Goal: Task Accomplishment & Management: Manage account settings

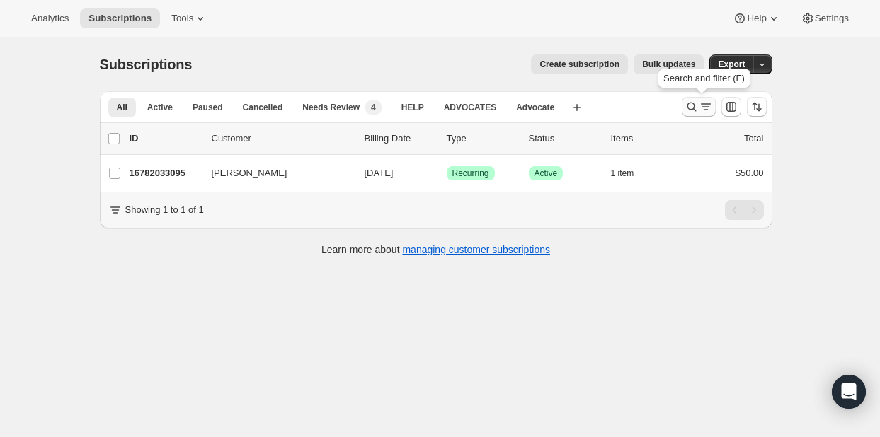
click at [696, 110] on icon "Search and filter results" at bounding box center [691, 107] width 14 height 14
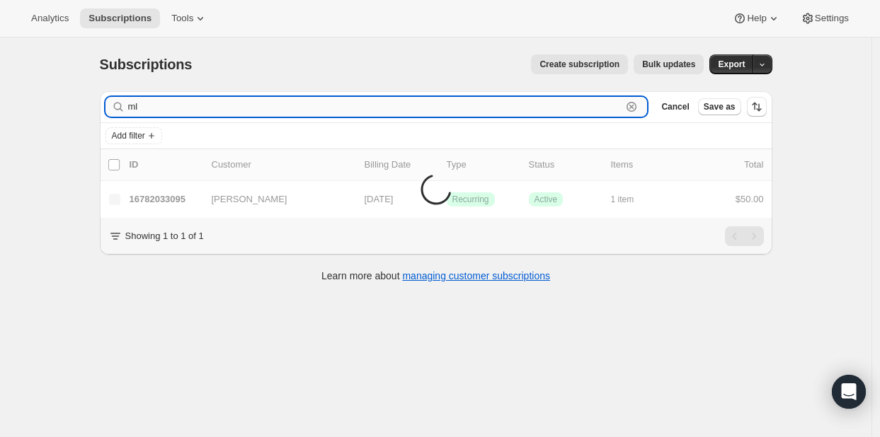
type input "m"
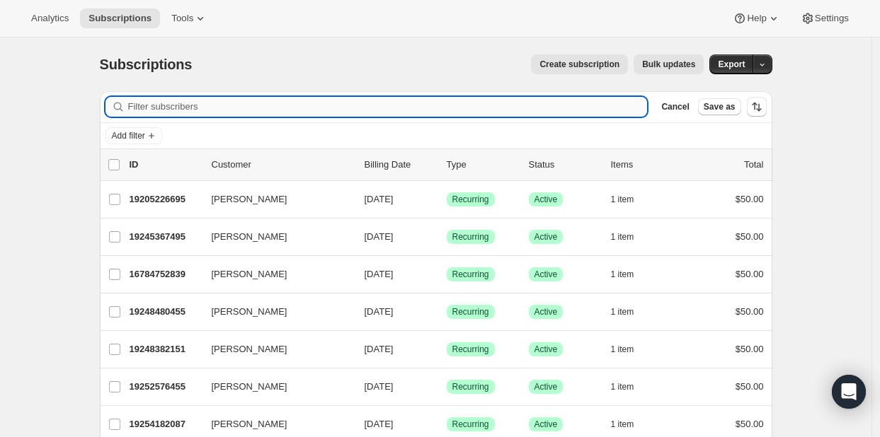
click at [136, 104] on input "Filter subscribers" at bounding box center [387, 107] width 519 height 20
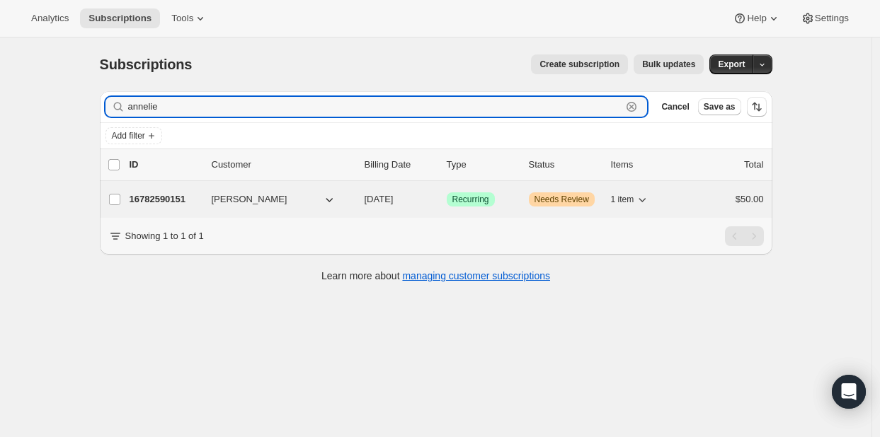
type input "annelie"
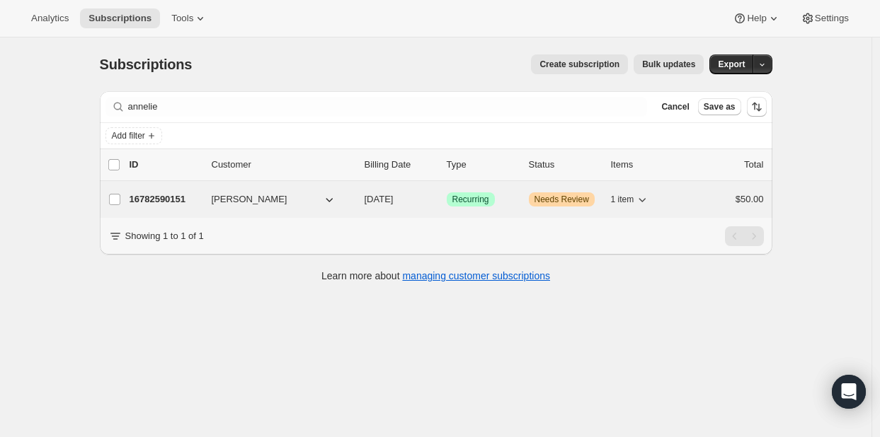
click at [146, 202] on p "16782590151" at bounding box center [165, 199] width 71 height 14
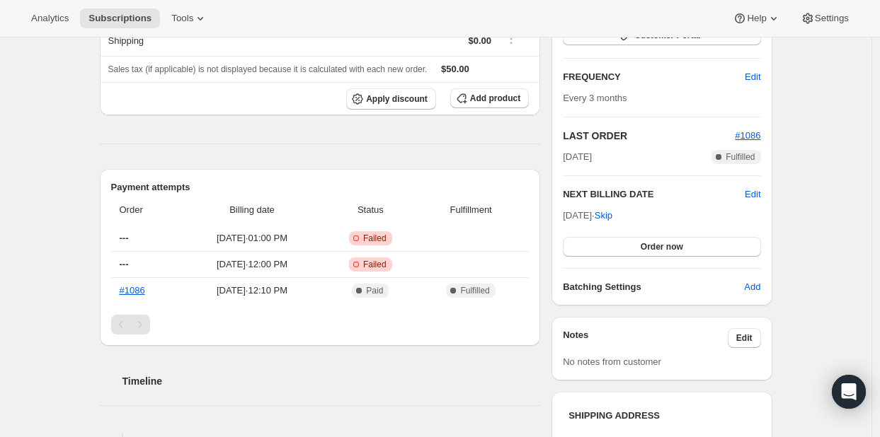
scroll to position [354, 0]
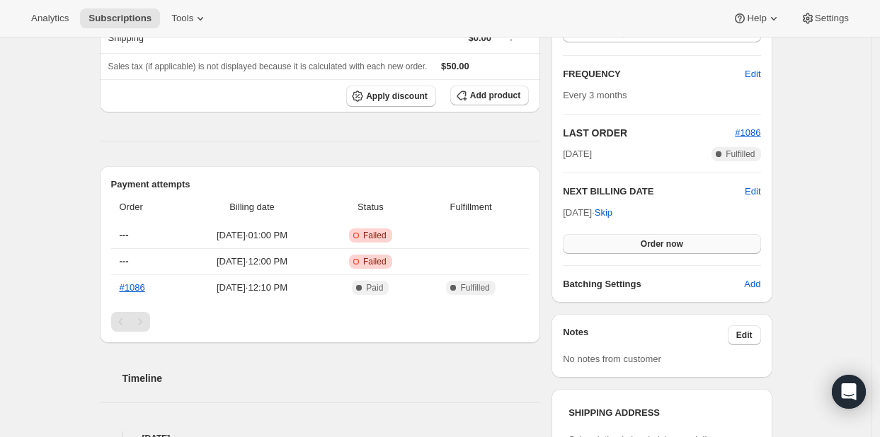
click at [661, 241] on span "Order now" at bounding box center [661, 243] width 42 height 11
click at [679, 243] on span "Click to confirm" at bounding box center [661, 243] width 64 height 11
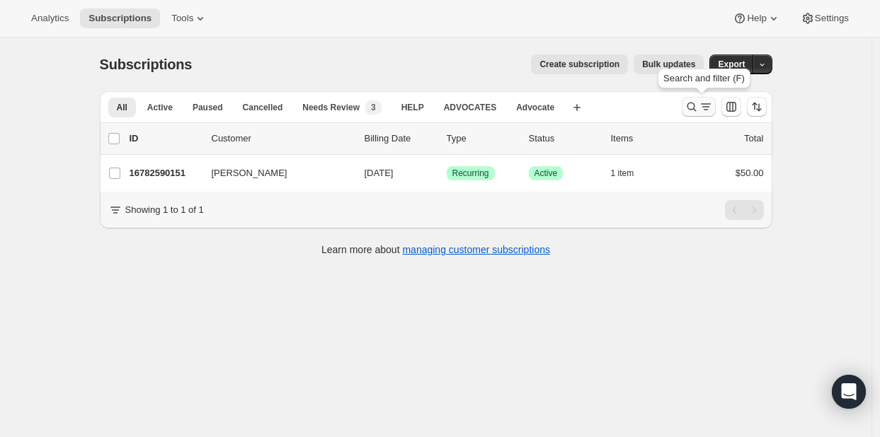
click at [696, 108] on icon "Search and filter results" at bounding box center [690, 107] width 9 height 9
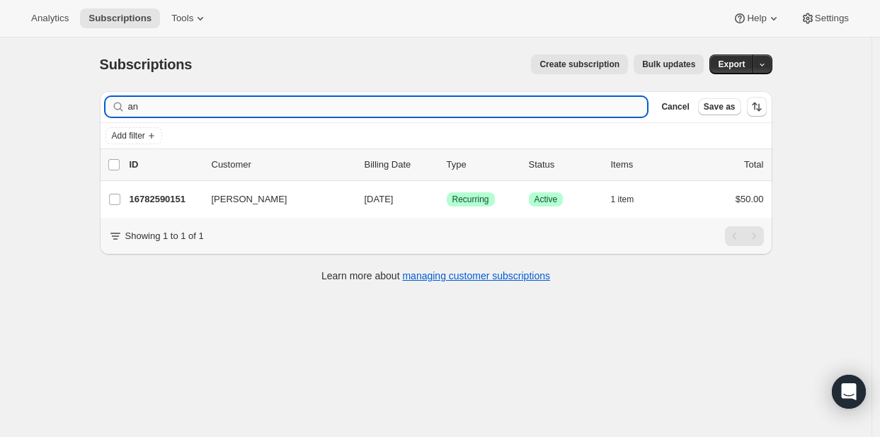
type input "a"
click at [259, 108] on input "Filter subscribers" at bounding box center [387, 107] width 519 height 20
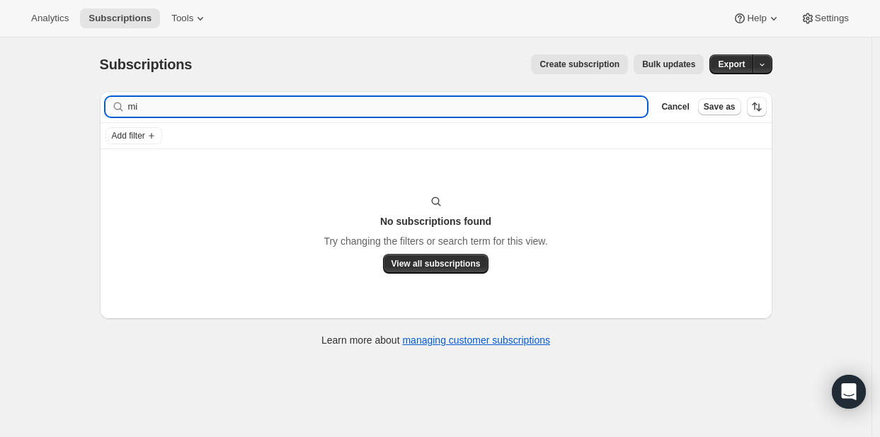
type input "m"
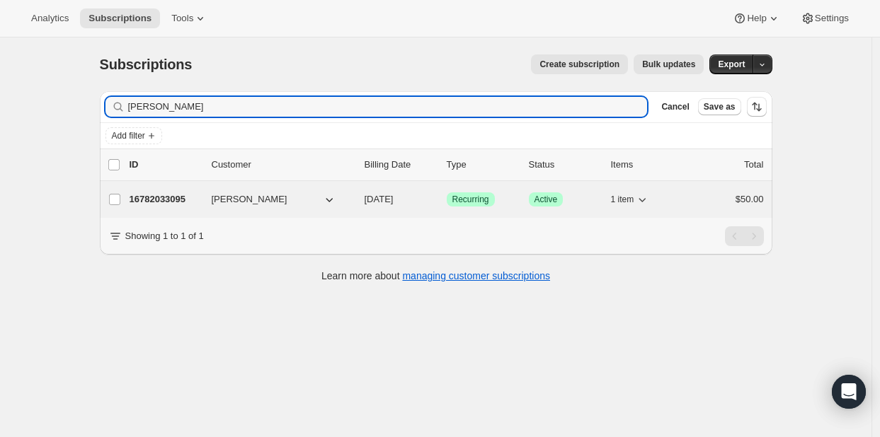
type input "ledbetter"
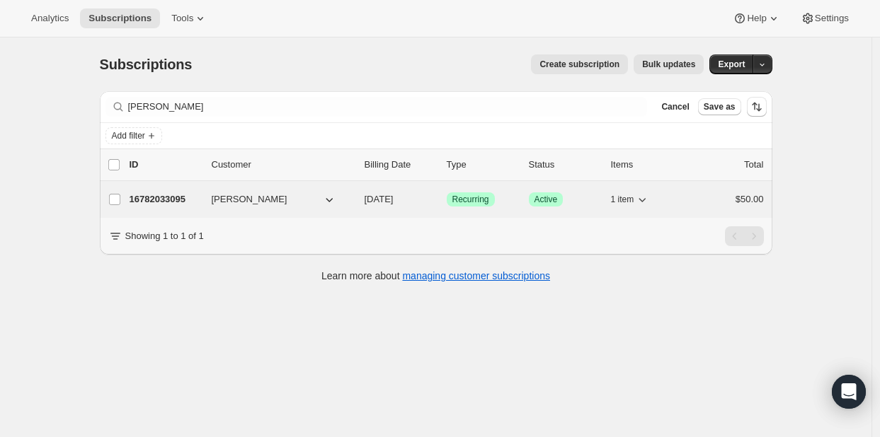
click at [252, 205] on span "Michele Ledbetter" at bounding box center [250, 199] width 76 height 14
click at [136, 200] on p "16782033095" at bounding box center [165, 199] width 71 height 14
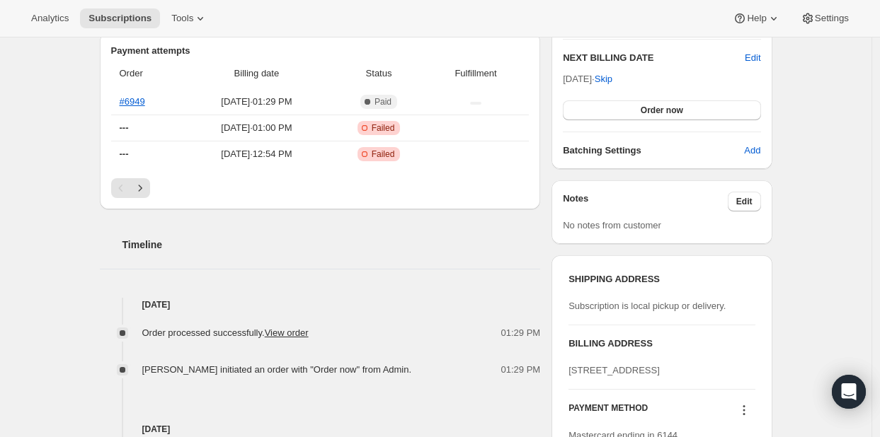
scroll to position [374, 0]
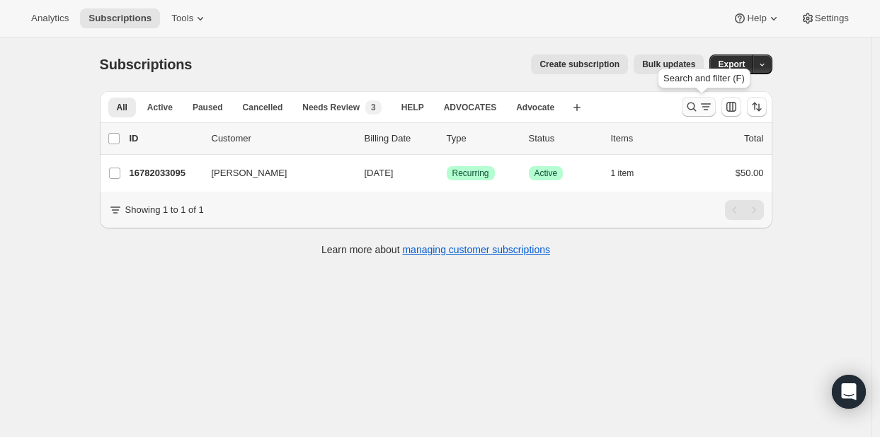
click at [698, 109] on icon "Search and filter results" at bounding box center [691, 107] width 14 height 14
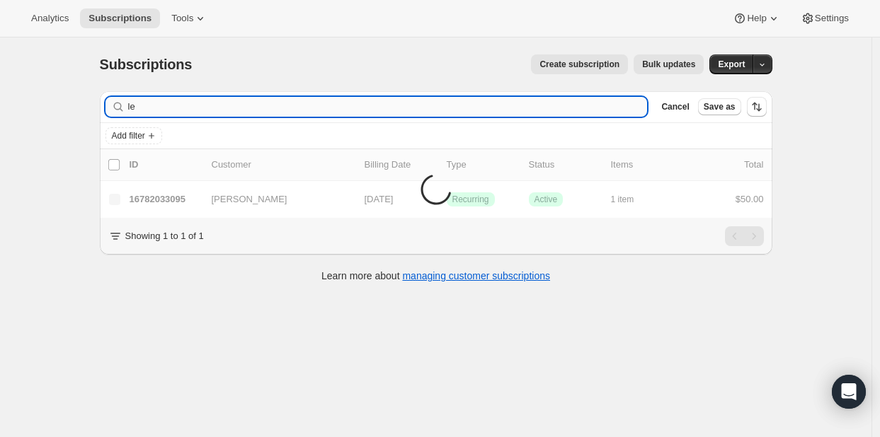
type input "l"
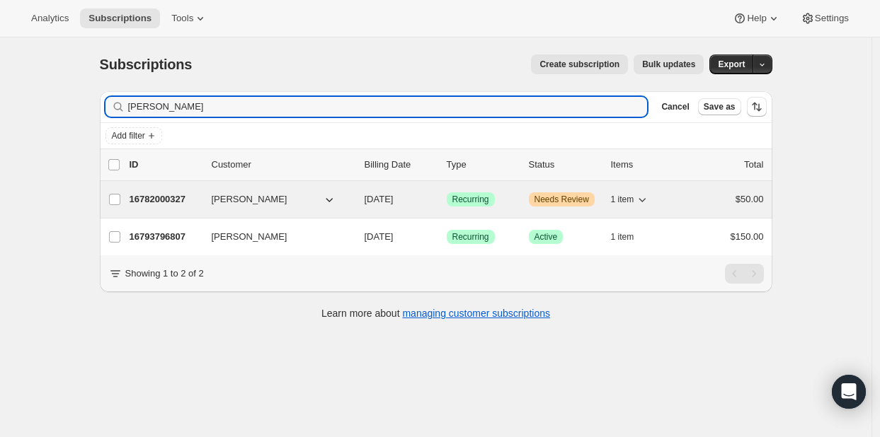
type input "[PERSON_NAME]"
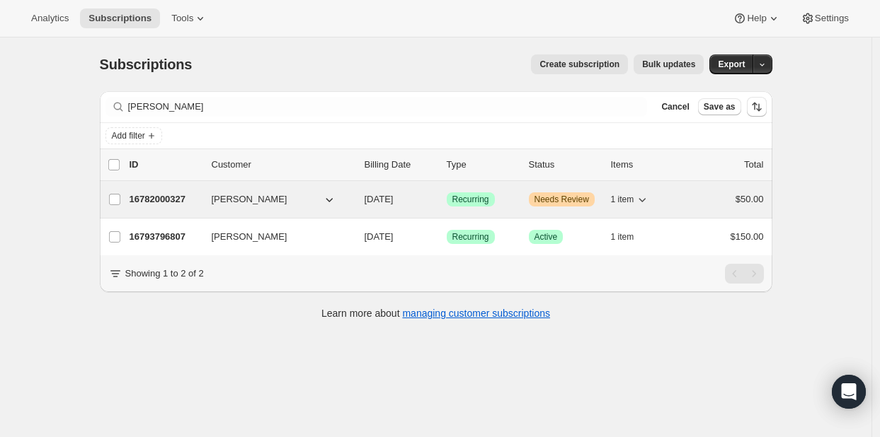
click at [161, 204] on p "16782000327" at bounding box center [165, 199] width 71 height 14
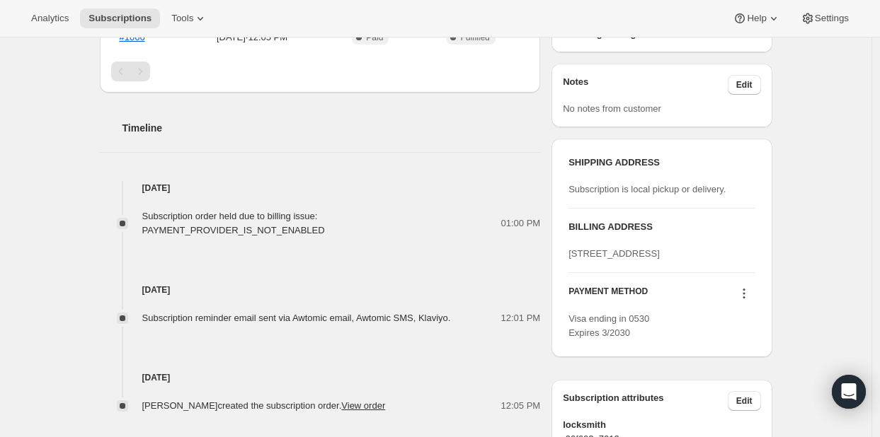
scroll to position [577, 0]
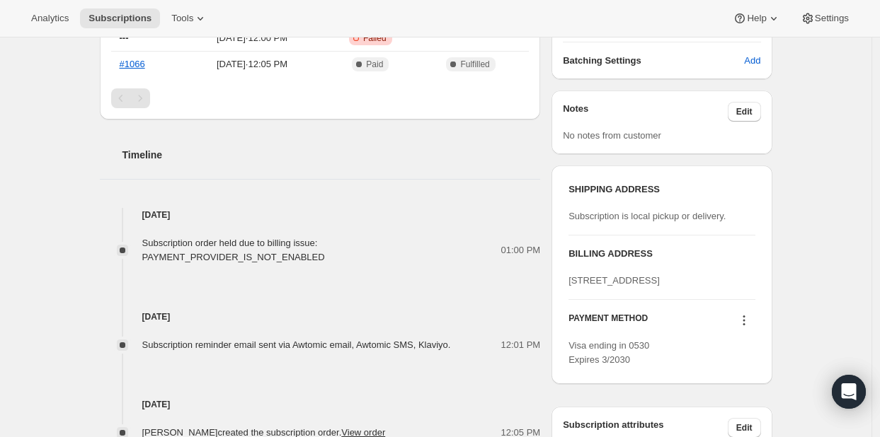
drag, startPoint x: 869, startPoint y: 280, endPoint x: 871, endPoint y: 239, distance: 41.1
click at [871, 239] on div "Subscription #16782000327. This page is ready Subscription #16782000327 Success…" at bounding box center [435, 49] width 871 height 1178
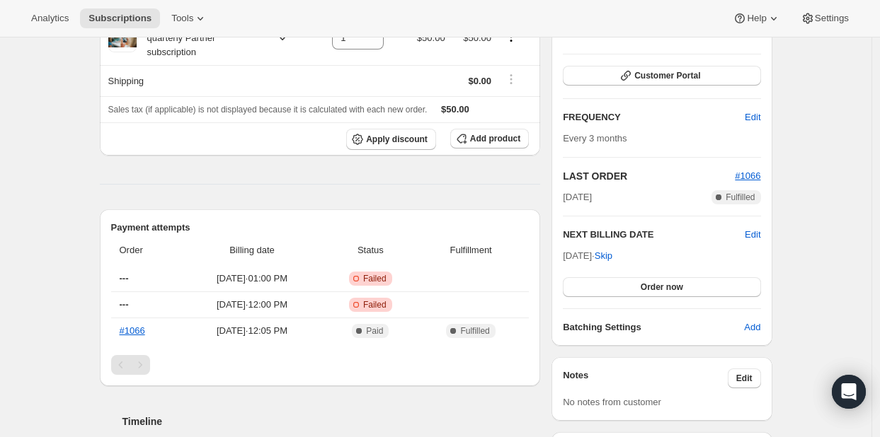
scroll to position [307, 0]
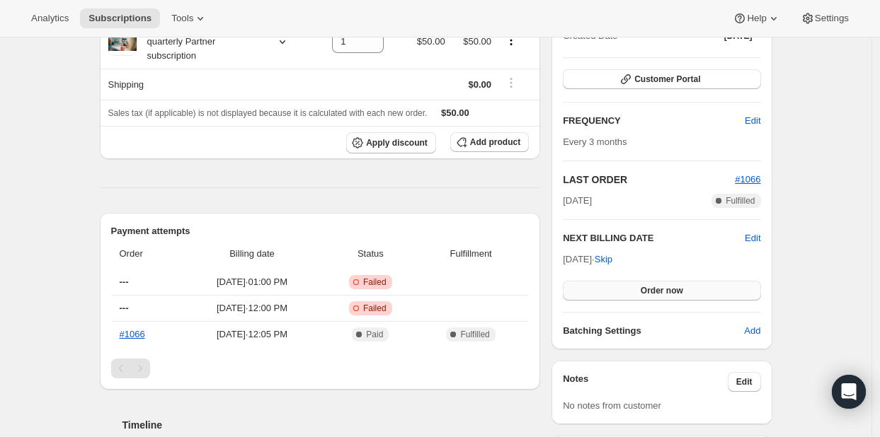
click at [665, 285] on span "Order now" at bounding box center [661, 290] width 42 height 11
click at [693, 289] on span "Click to confirm" at bounding box center [661, 290] width 64 height 11
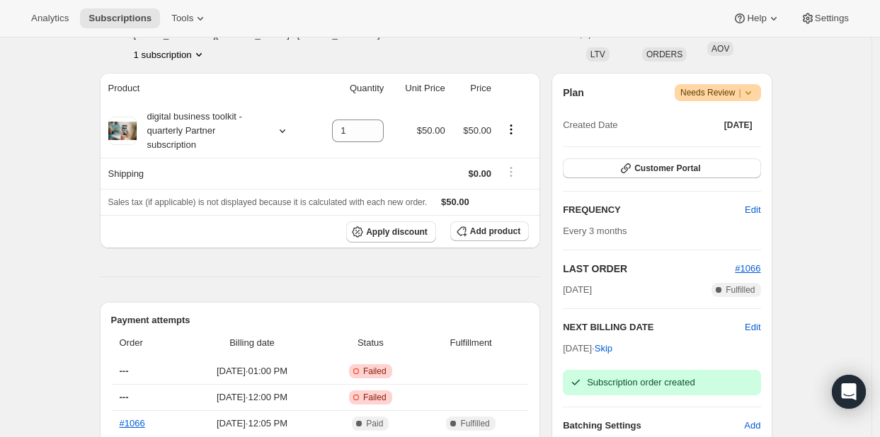
scroll to position [224, 0]
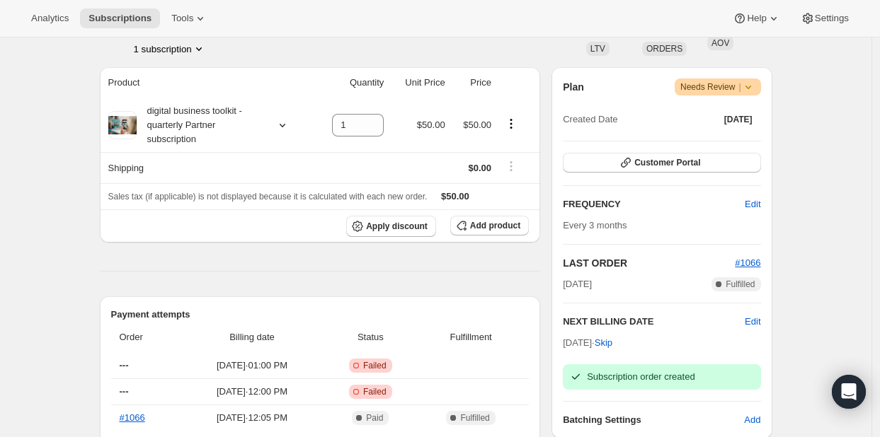
click at [742, 83] on span "Needs Review |" at bounding box center [717, 87] width 75 height 14
click at [786, 97] on div "Subscription #16782000327. This page is ready Subscription #16782000327 Success…" at bounding box center [436, 405] width 706 height 1183
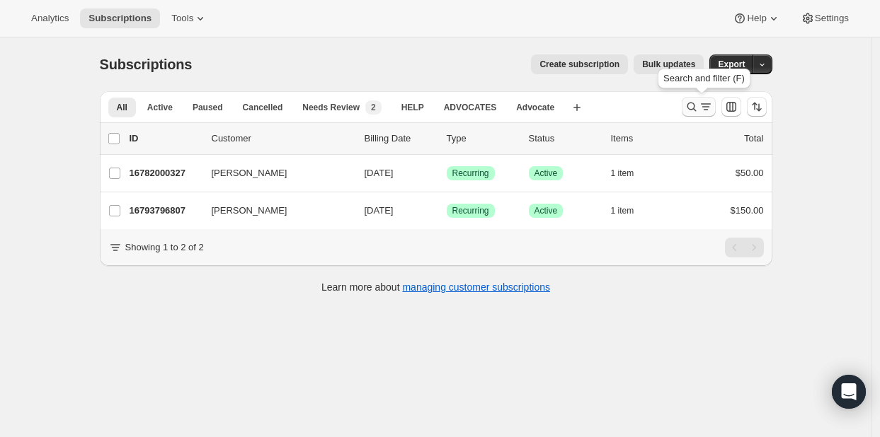
click at [698, 105] on icon "Search and filter results" at bounding box center [691, 107] width 14 height 14
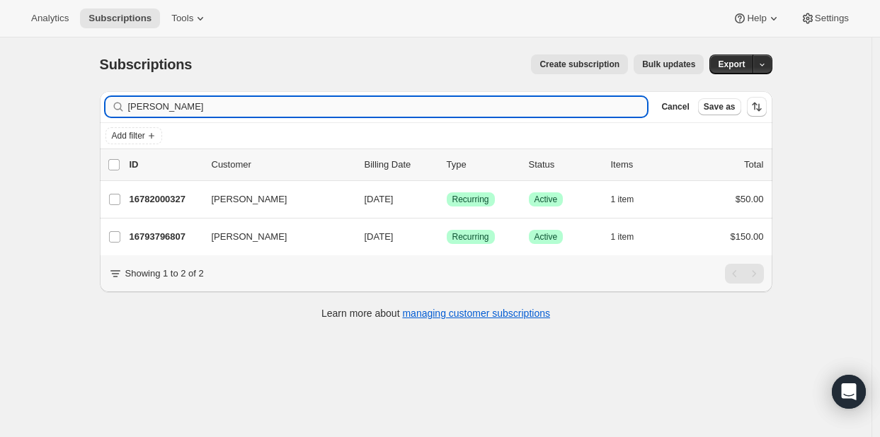
click at [305, 114] on input "[PERSON_NAME]" at bounding box center [387, 107] width 519 height 20
type input "k"
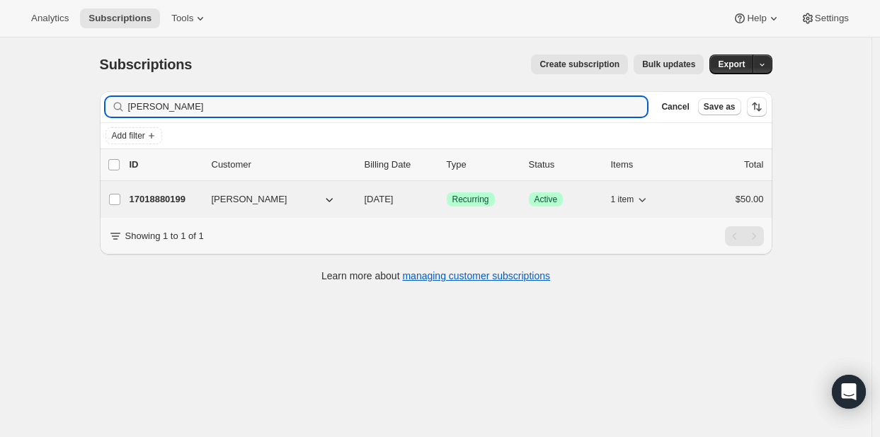
type input "[PERSON_NAME]"
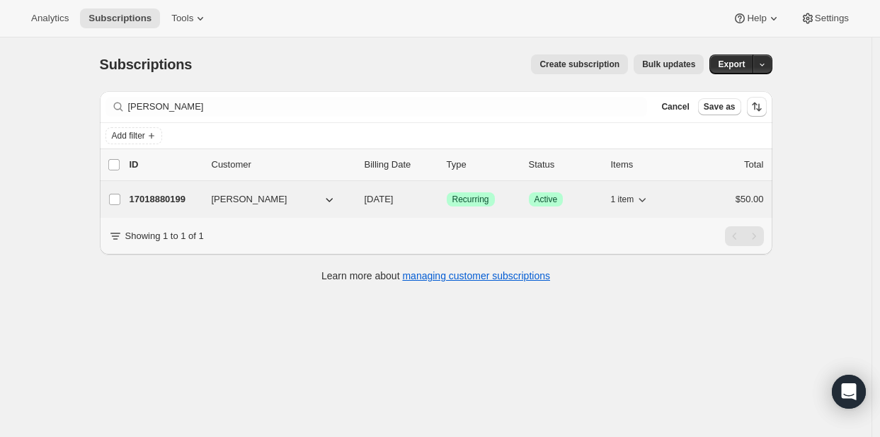
click at [180, 197] on p "17018880199" at bounding box center [165, 199] width 71 height 14
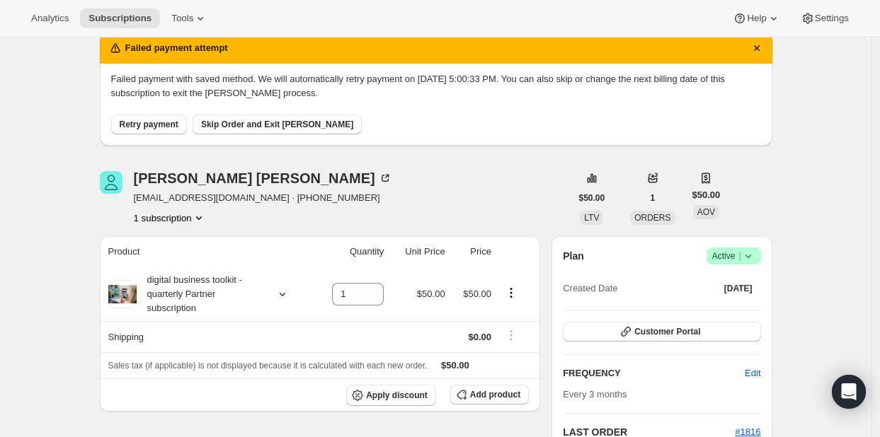
scroll to position [49, 0]
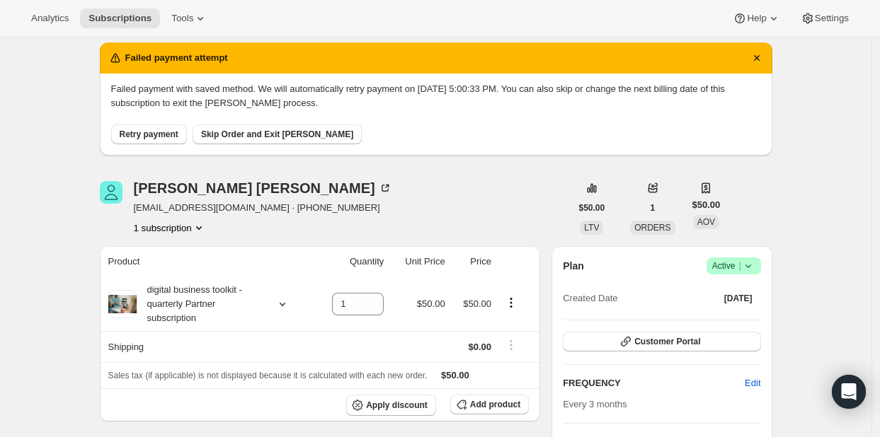
click at [145, 125] on button "Retry payment" at bounding box center [149, 135] width 76 height 20
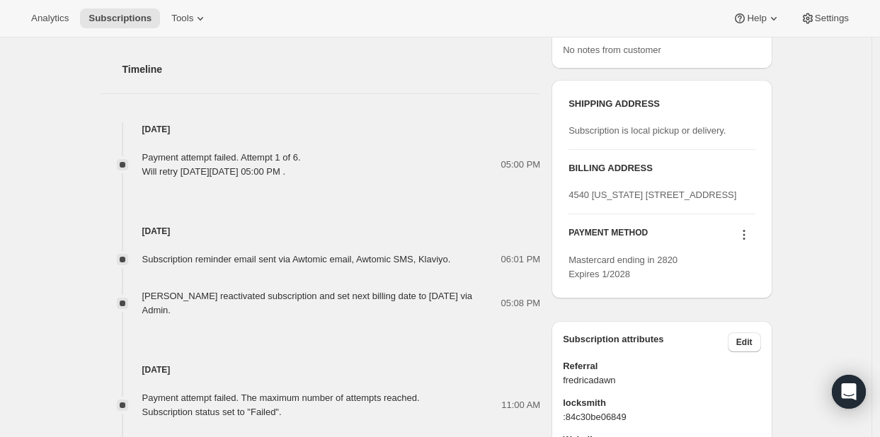
scroll to position [451, 0]
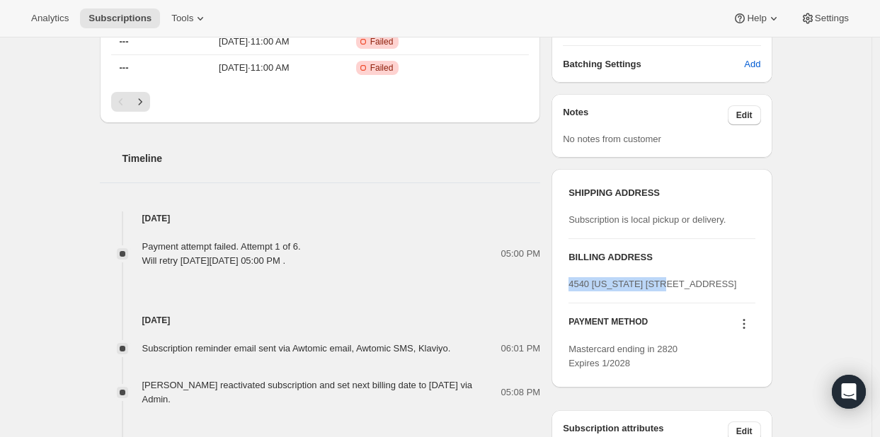
drag, startPoint x: 860, startPoint y: 287, endPoint x: 860, endPoint y: 248, distance: 39.6
click at [860, 248] on div "Subscription #17018880199. This page is ready Subscription #17018880199 Success…" at bounding box center [435, 193] width 871 height 1212
click at [858, 248] on div "Subscription #17018880199. This page is ready Subscription #17018880199 Success…" at bounding box center [435, 193] width 871 height 1212
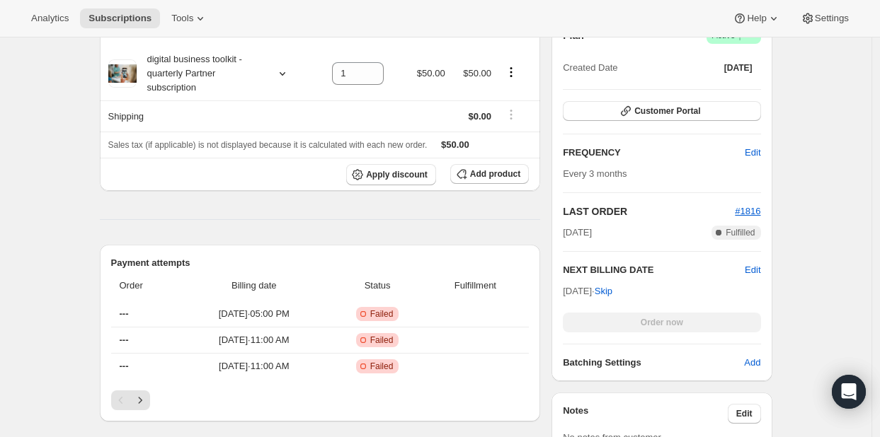
scroll to position [156, 0]
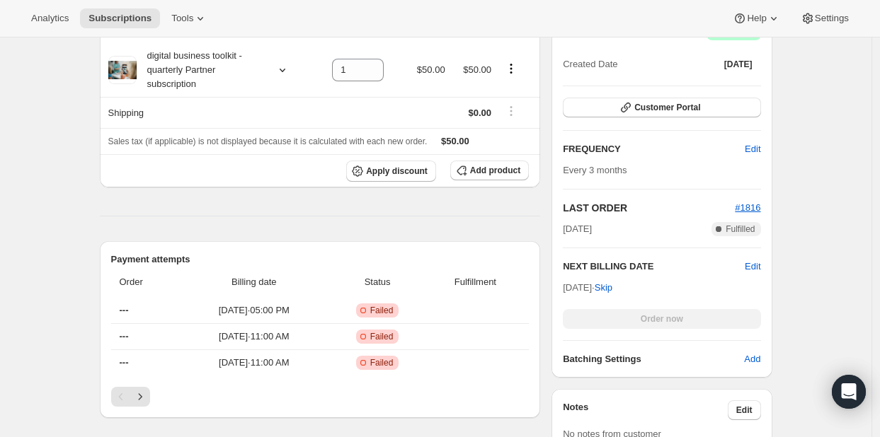
click at [663, 321] on div "Order now" at bounding box center [661, 319] width 197 height 20
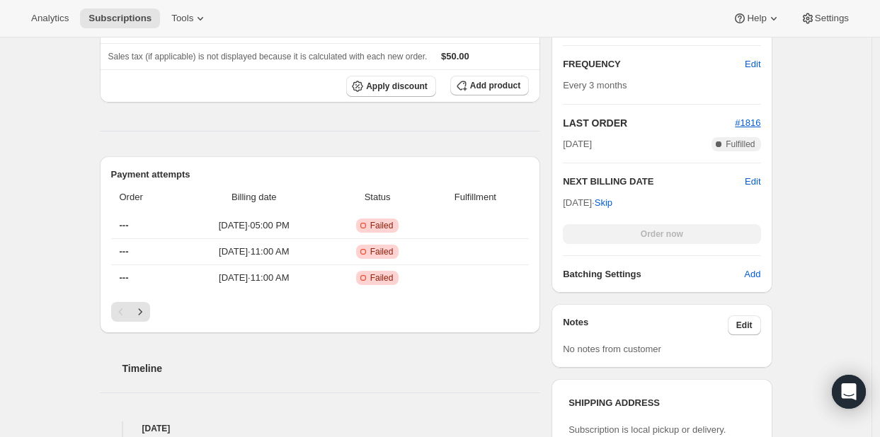
scroll to position [242, 0]
click at [140, 318] on div "Payment attempts Order Billing date Status Fulfillment --- [DATE] · 05:00 PM Cr…" at bounding box center [320, 243] width 441 height 177
click at [144, 315] on icon "Next" at bounding box center [140, 311] width 14 height 14
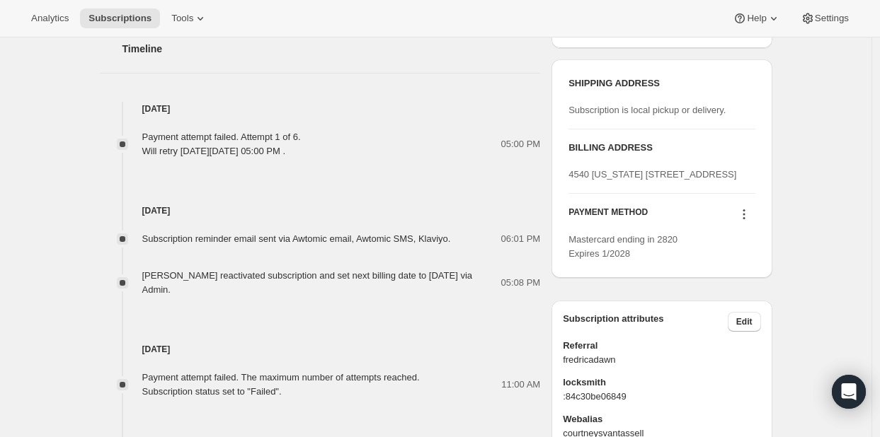
scroll to position [554, 0]
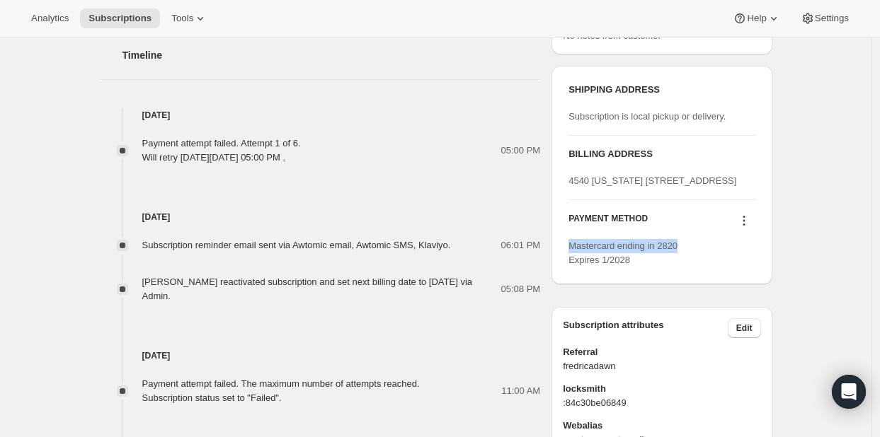
drag, startPoint x: 866, startPoint y: 266, endPoint x: 865, endPoint y: 246, distance: 20.5
click at [865, 246] on div "Subscription #17018880199. This page is ready Subscription #17018880199 Success…" at bounding box center [435, 89] width 871 height 1212
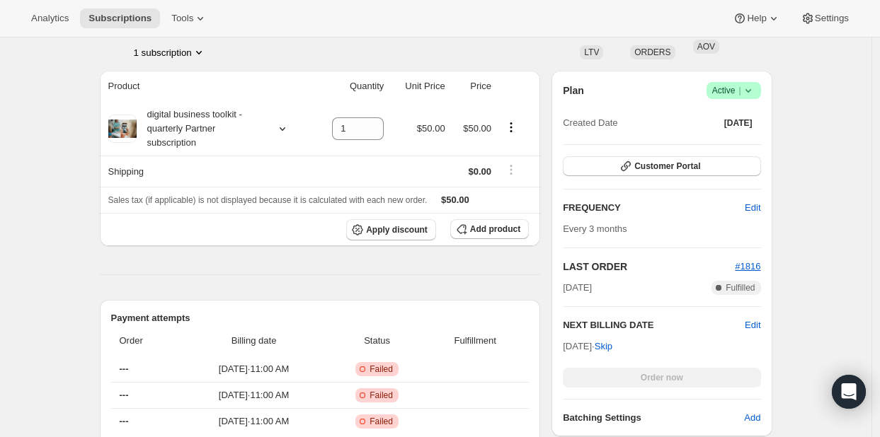
scroll to position [0, 0]
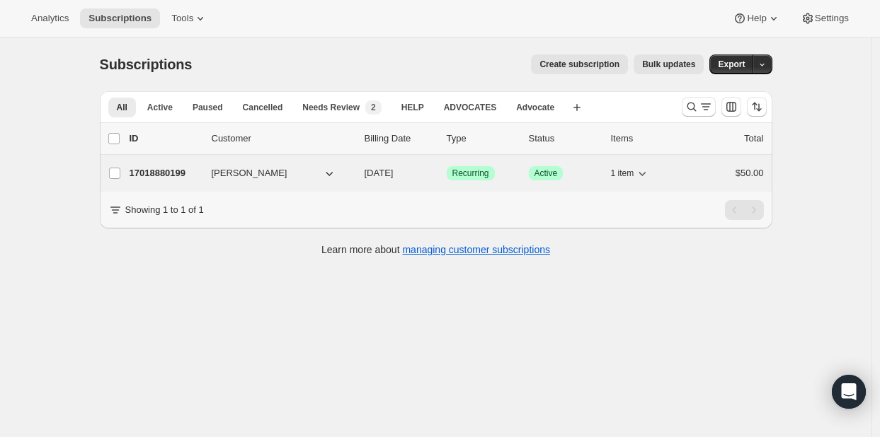
click at [239, 173] on span "[PERSON_NAME]" at bounding box center [250, 173] width 76 height 14
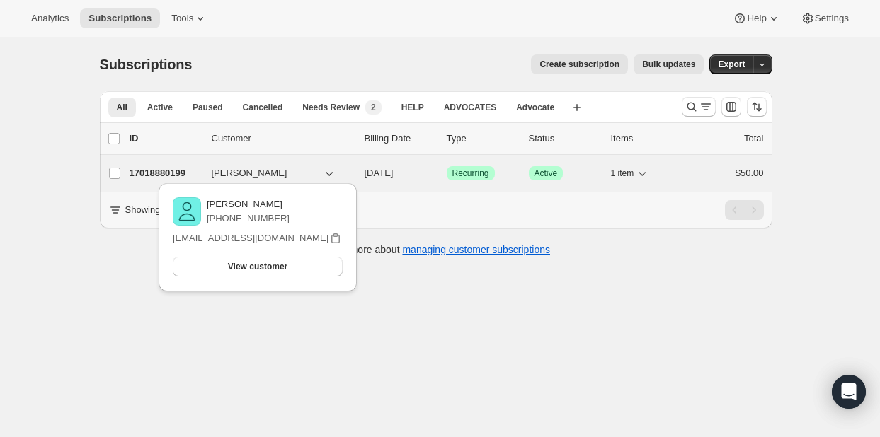
click at [180, 172] on p "17018880199" at bounding box center [165, 173] width 71 height 14
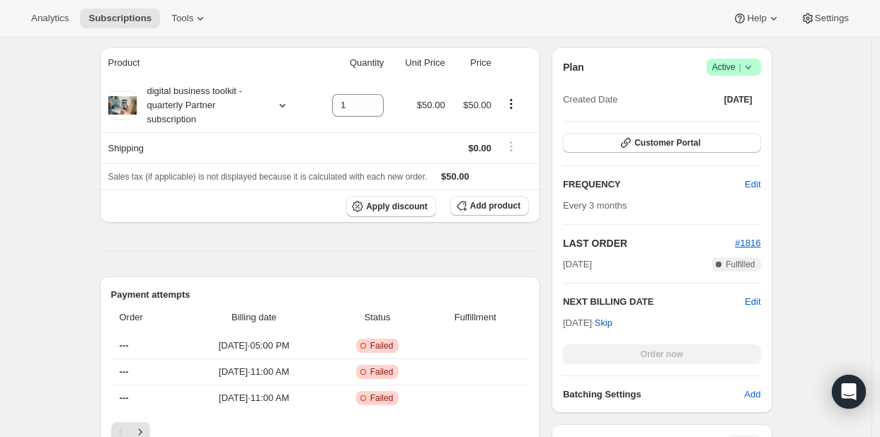
scroll to position [252, 0]
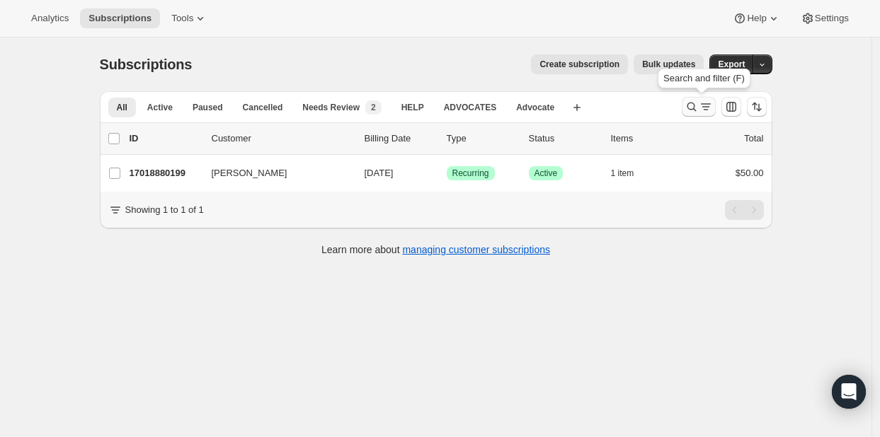
click at [702, 103] on icon "Search and filter results" at bounding box center [705, 107] width 14 height 14
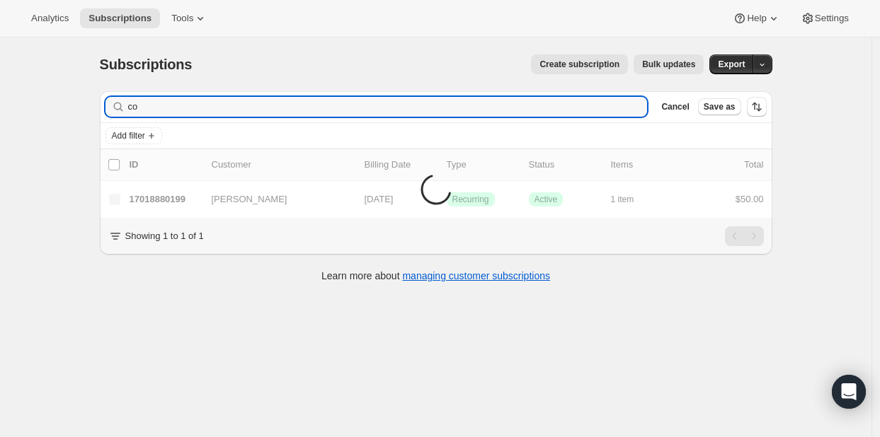
type input "c"
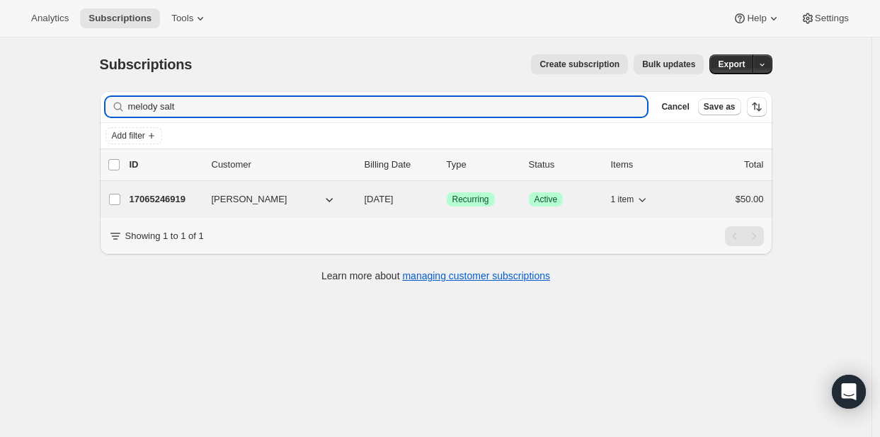
type input "melody salt"
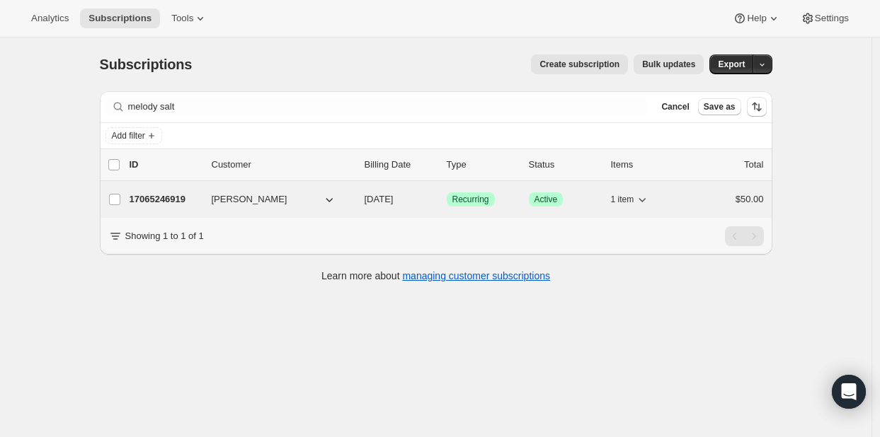
click at [173, 192] on p "17065246919" at bounding box center [165, 199] width 71 height 14
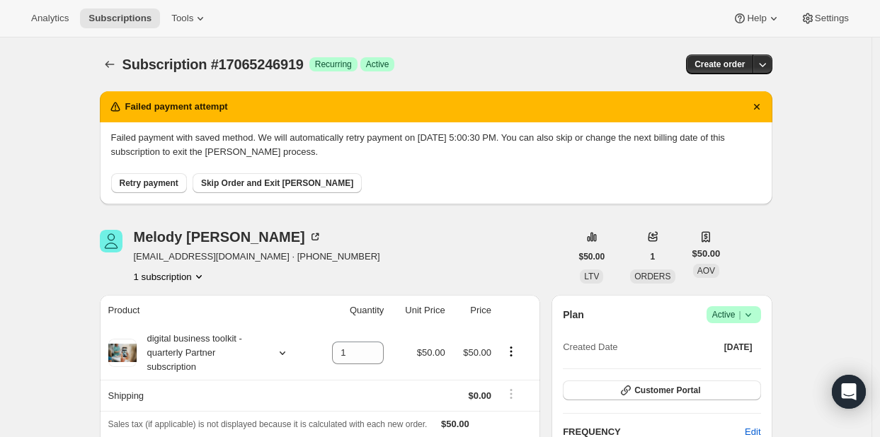
click at [147, 185] on span "Retry payment" at bounding box center [149, 183] width 59 height 11
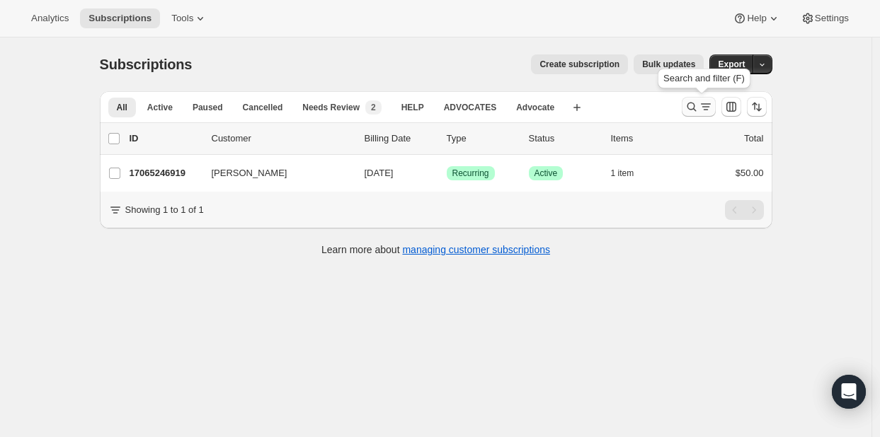
click at [694, 107] on icon "Search and filter results" at bounding box center [691, 107] width 14 height 14
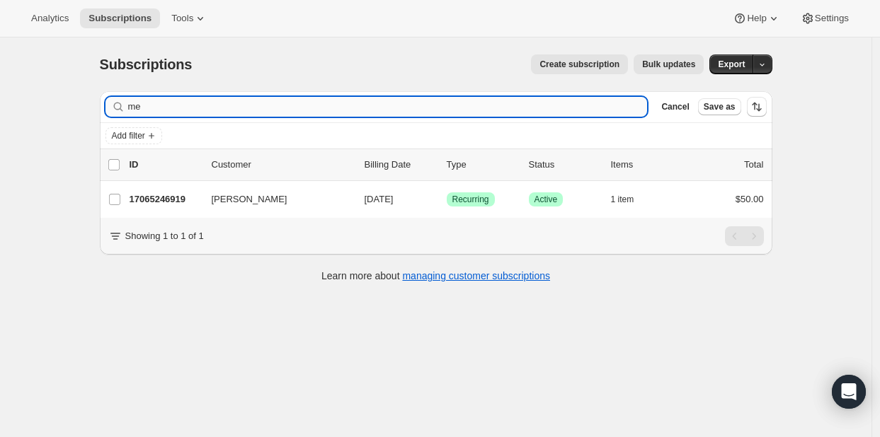
type input "m"
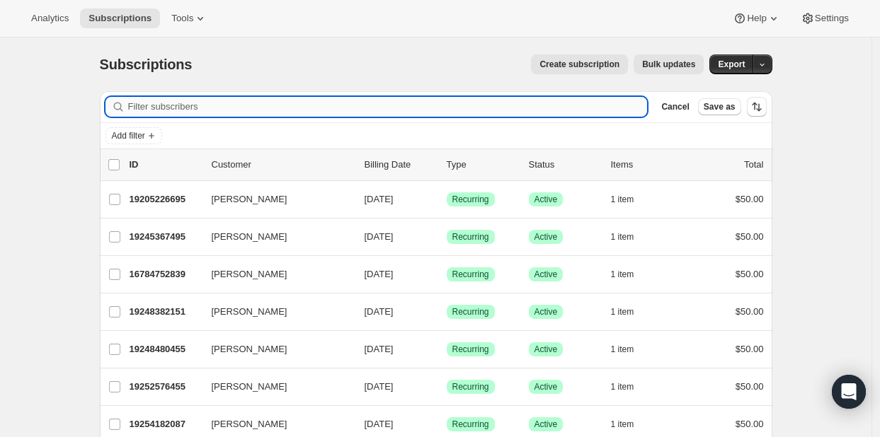
click at [181, 99] on input "Filter subscribers" at bounding box center [387, 107] width 519 height 20
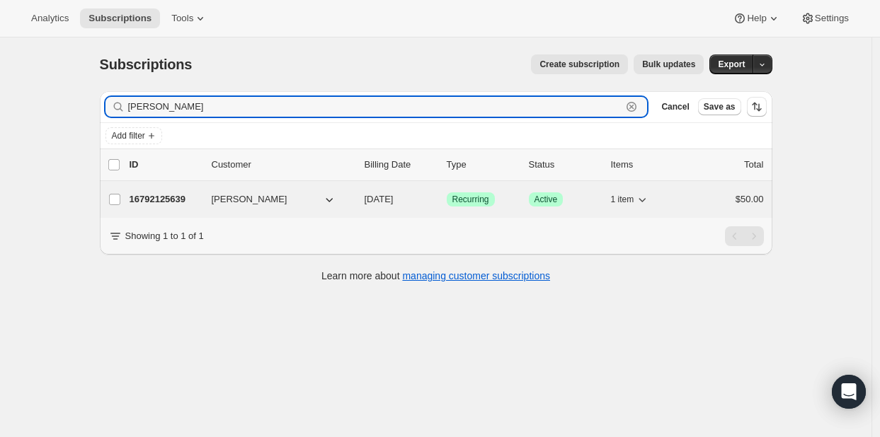
type input "[PERSON_NAME]"
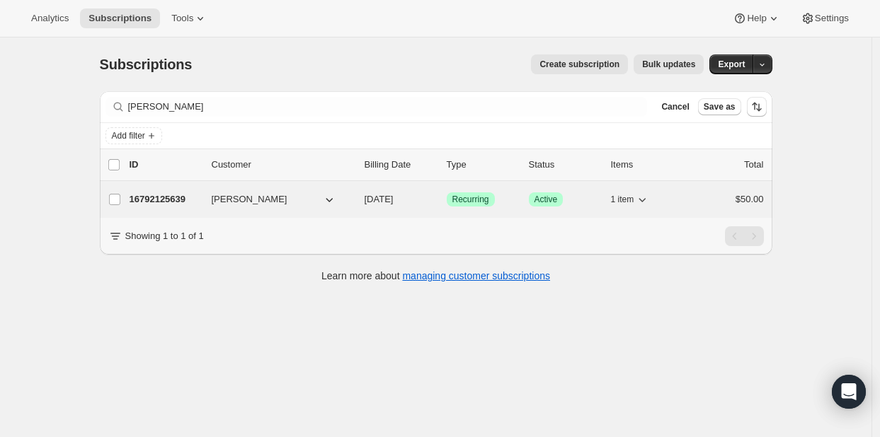
click at [167, 193] on p "16792125639" at bounding box center [165, 199] width 71 height 14
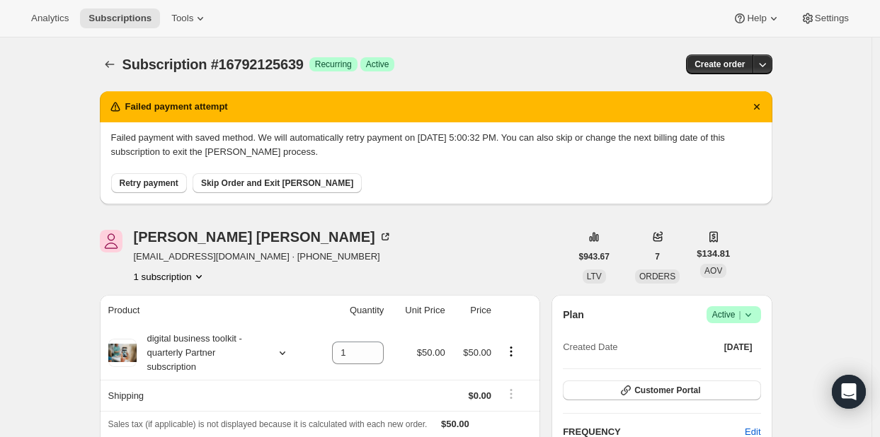
click at [139, 184] on span "Retry payment" at bounding box center [149, 183] width 59 height 11
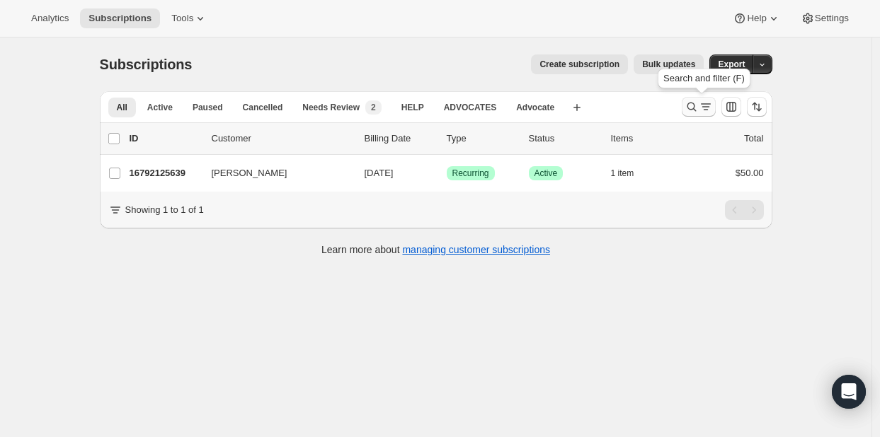
click at [698, 107] on icon "Search and filter results" at bounding box center [691, 107] width 14 height 14
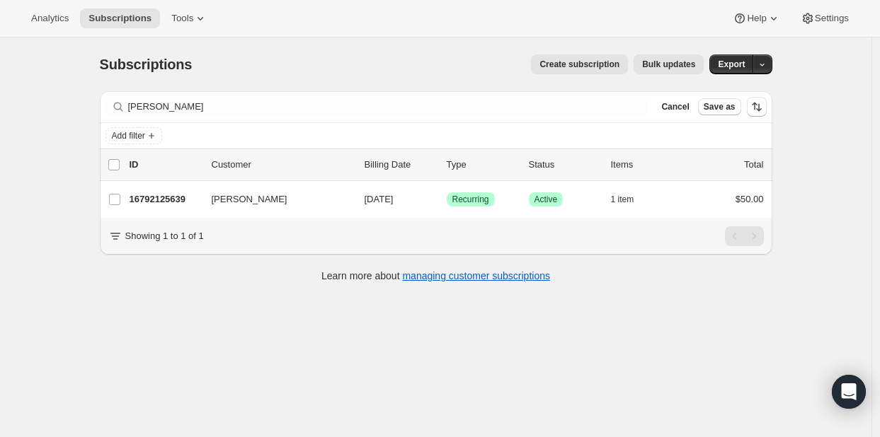
click at [694, 107] on button "Cancel" at bounding box center [674, 106] width 39 height 17
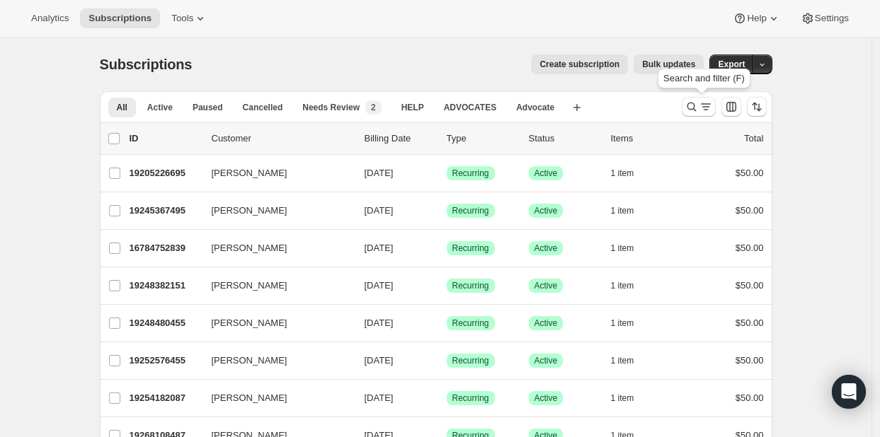
click at [698, 107] on icon "Search and filter results" at bounding box center [691, 107] width 14 height 14
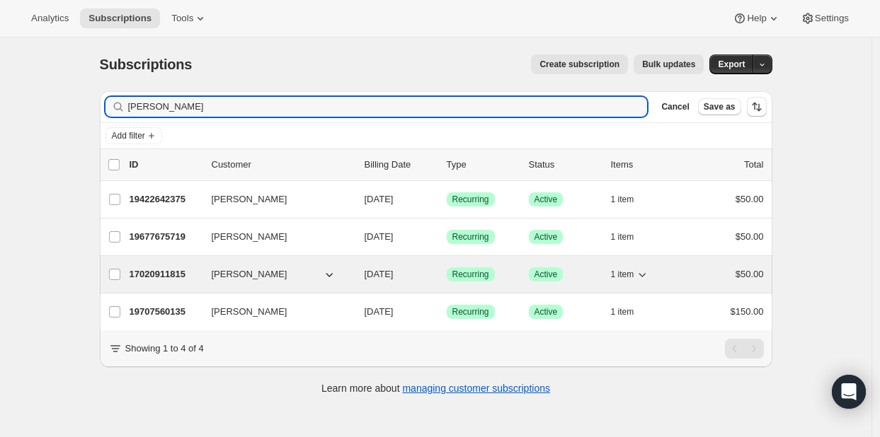
type input "[PERSON_NAME]"
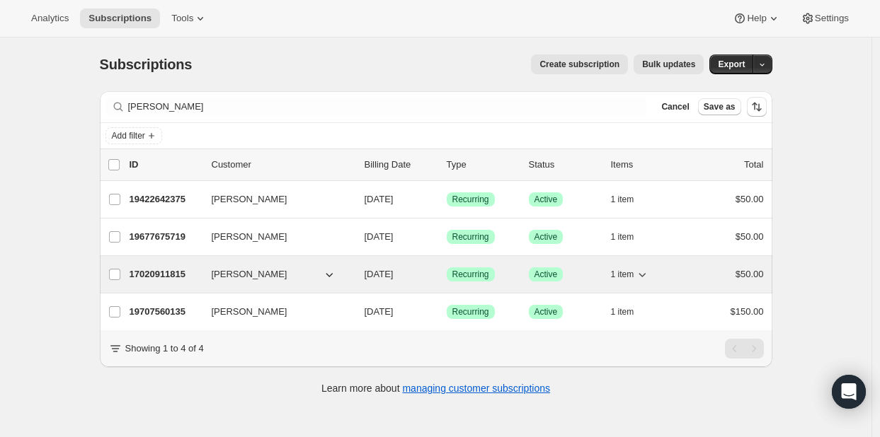
click at [156, 281] on div "17020911815 [PERSON_NAME] [DATE] Success Recurring Success Active 1 item $50.00" at bounding box center [447, 275] width 634 height 20
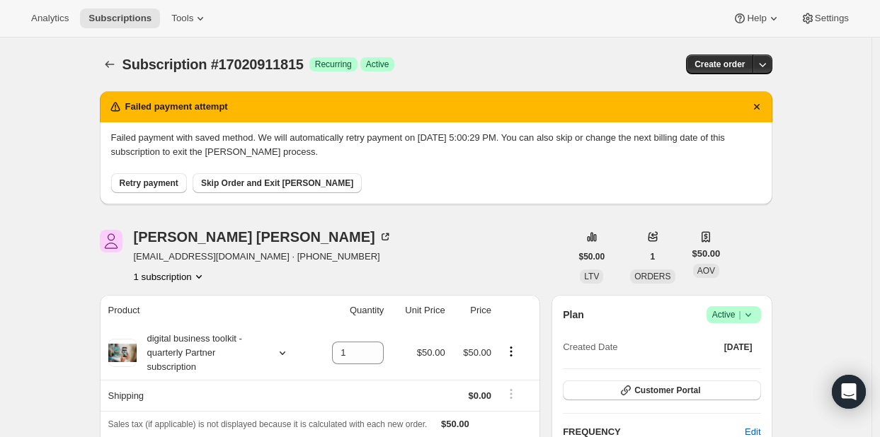
click at [166, 180] on span "Retry payment" at bounding box center [149, 183] width 59 height 11
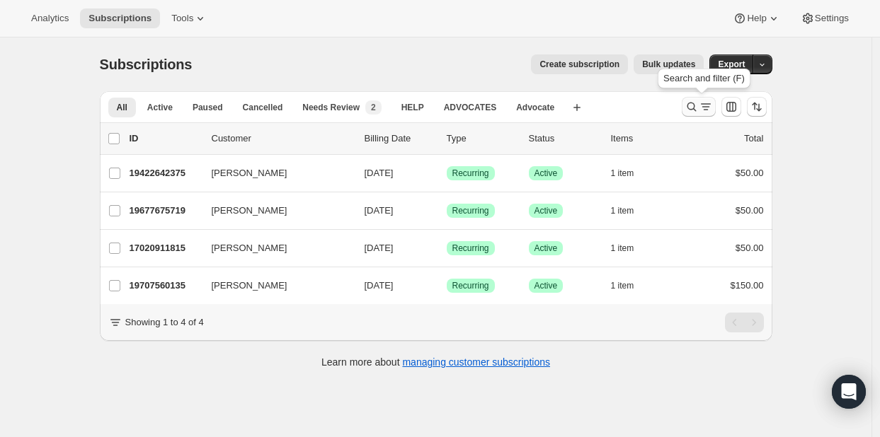
click at [691, 103] on icon "Search and filter results" at bounding box center [691, 107] width 14 height 14
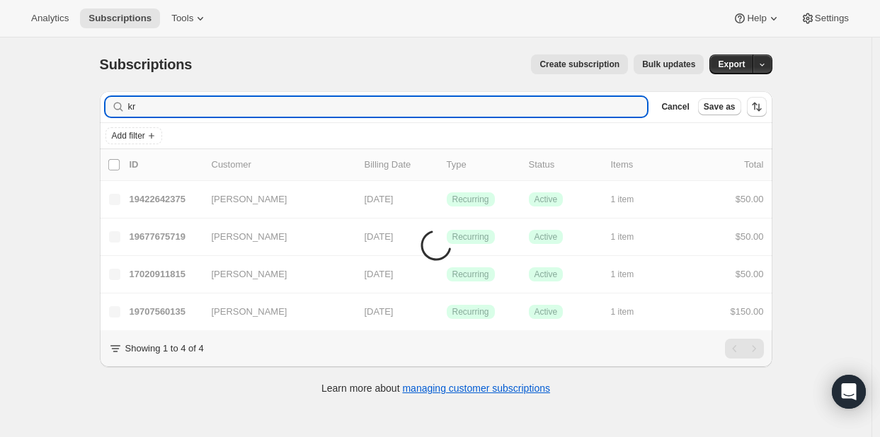
type input "k"
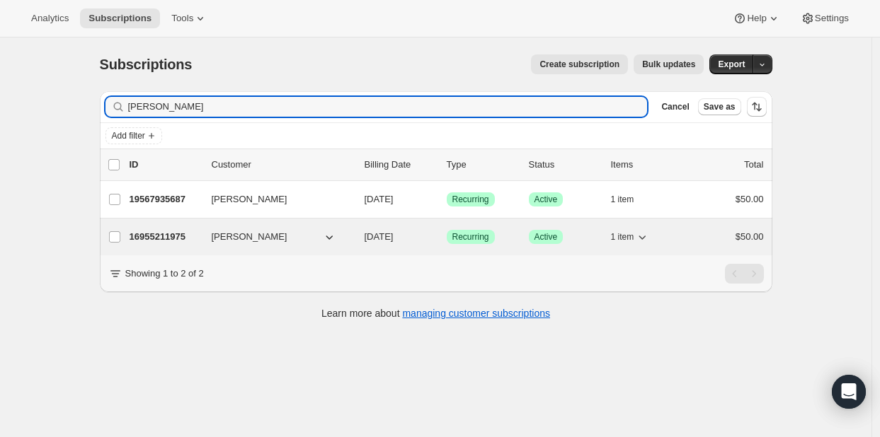
type input "[PERSON_NAME]"
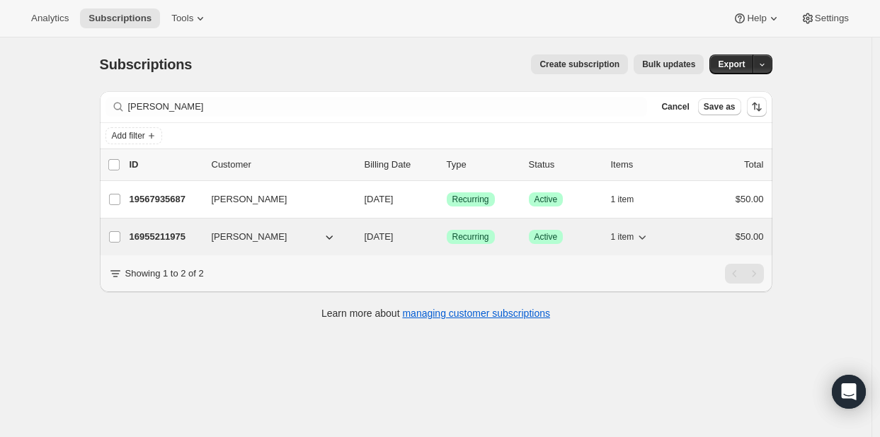
click at [154, 236] on p "16955211975" at bounding box center [165, 237] width 71 height 14
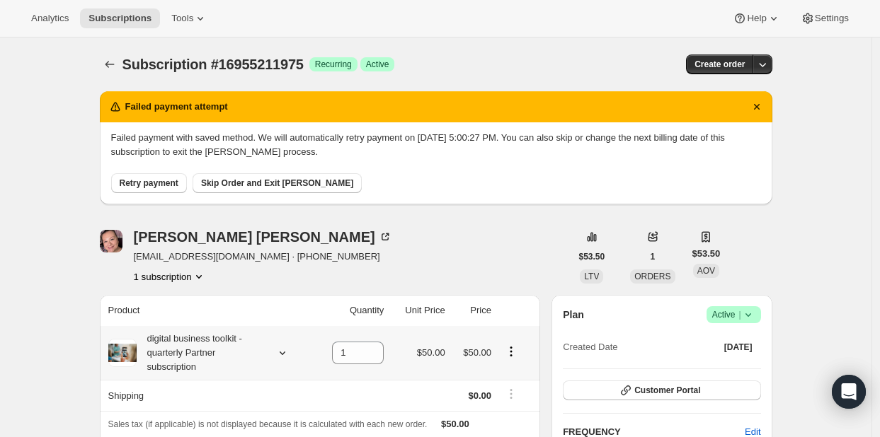
click at [166, 179] on span "Retry payment" at bounding box center [149, 183] width 59 height 11
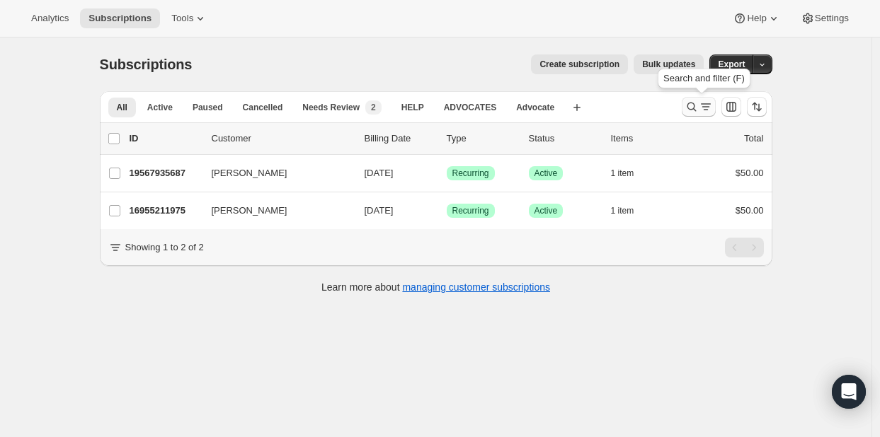
click at [698, 103] on icon "Search and filter results" at bounding box center [691, 107] width 14 height 14
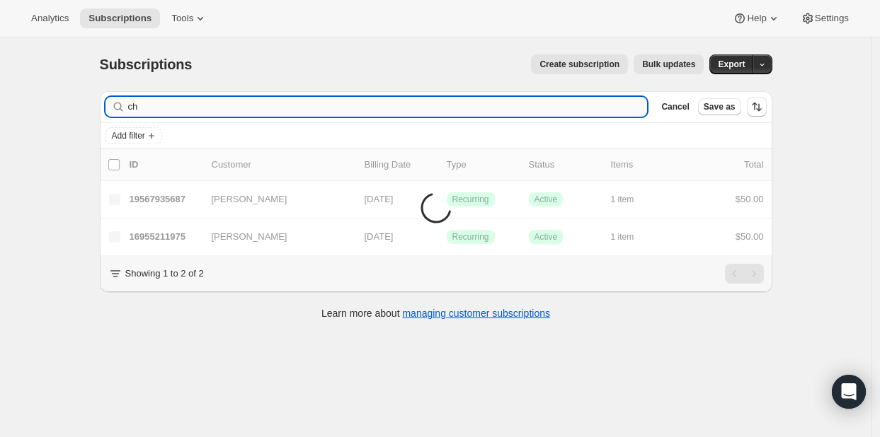
type input "c"
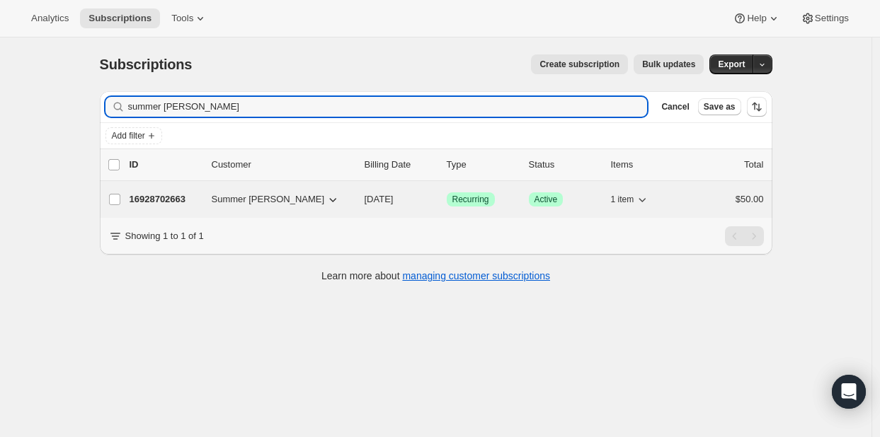
type input "summer [PERSON_NAME]"
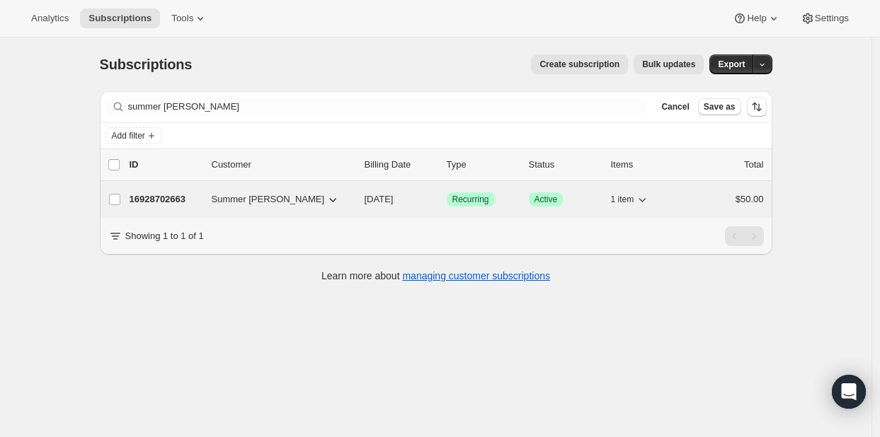
click at [165, 201] on p "16928702663" at bounding box center [165, 199] width 71 height 14
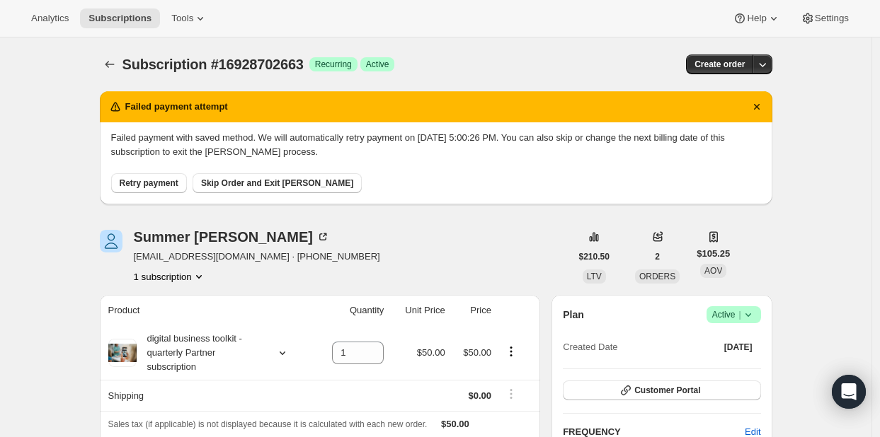
click at [157, 183] on span "Retry payment" at bounding box center [149, 183] width 59 height 11
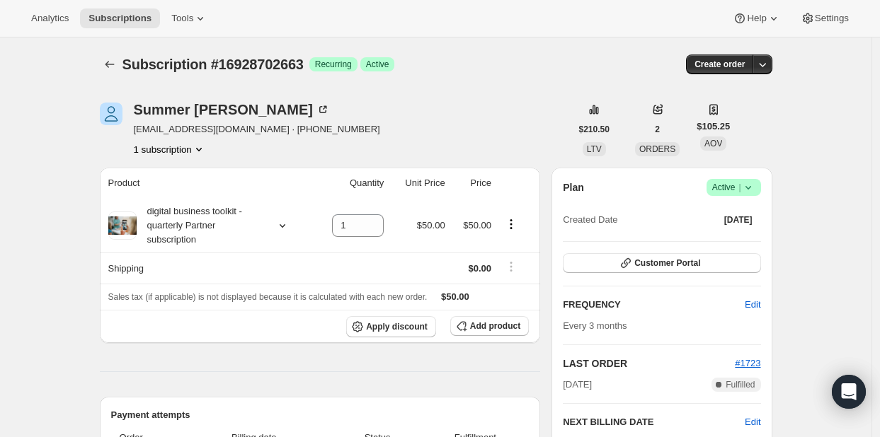
click at [156, 183] on th "Product" at bounding box center [206, 183] width 213 height 31
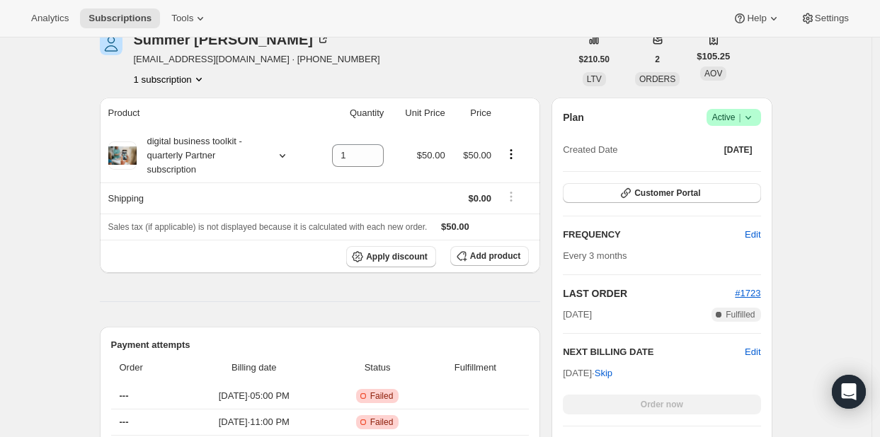
scroll to position [63, 0]
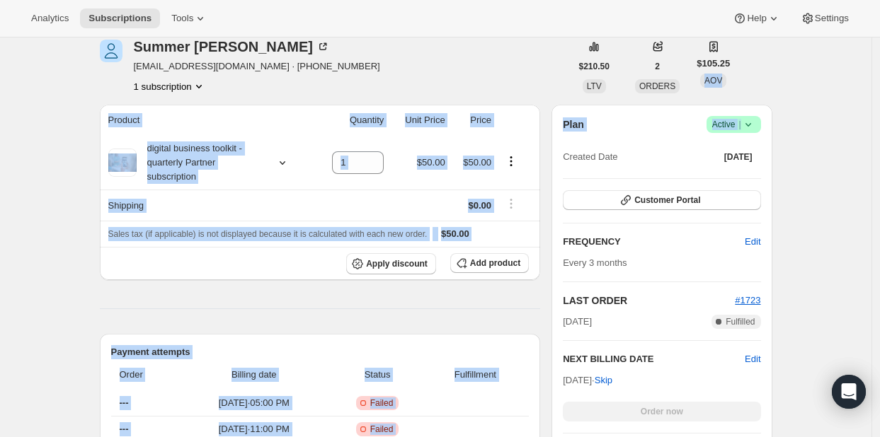
drag, startPoint x: 877, startPoint y: 106, endPoint x: 875, endPoint y: 98, distance: 8.8
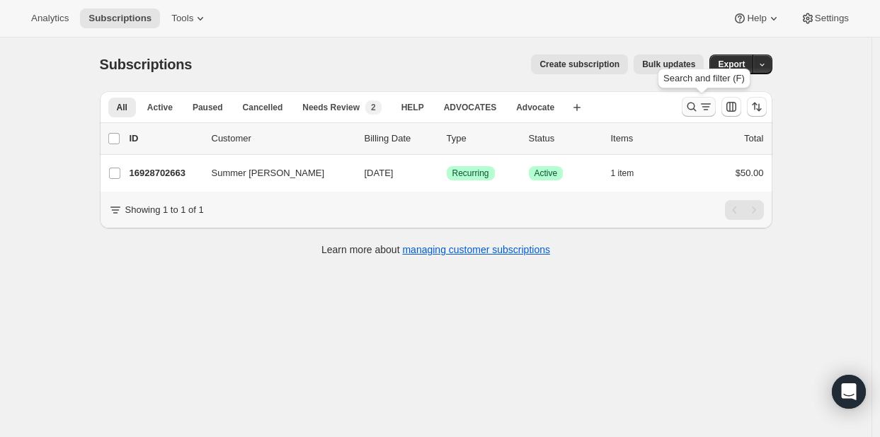
click at [698, 105] on icon "Search and filter results" at bounding box center [691, 107] width 14 height 14
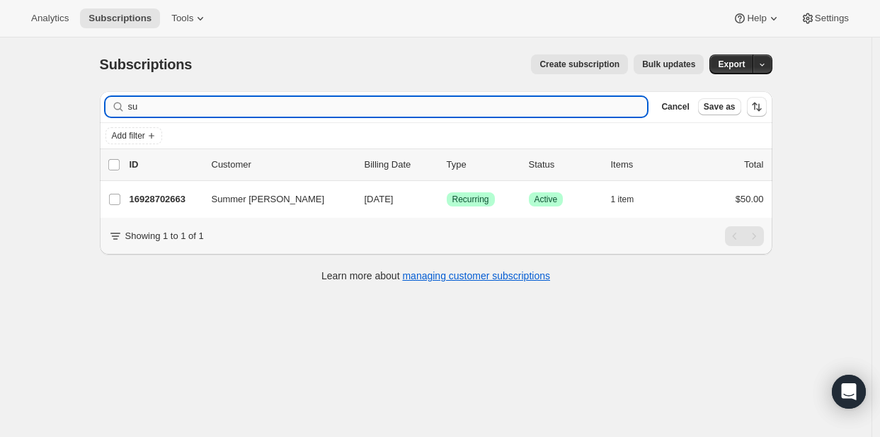
type input "s"
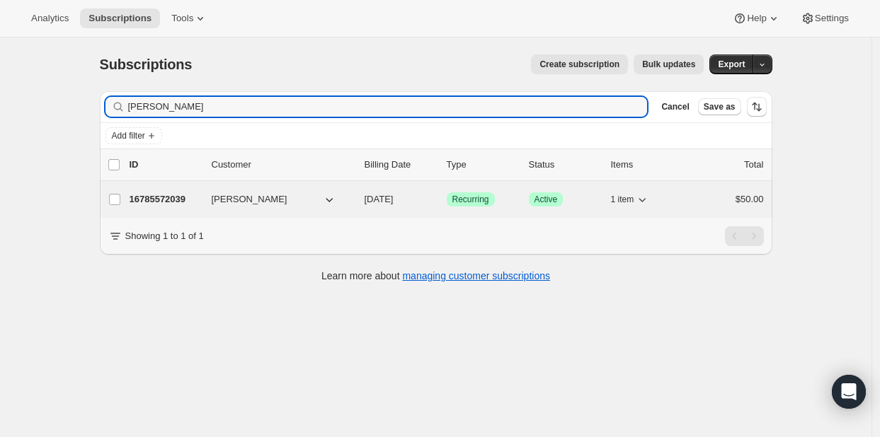
type input "[PERSON_NAME]"
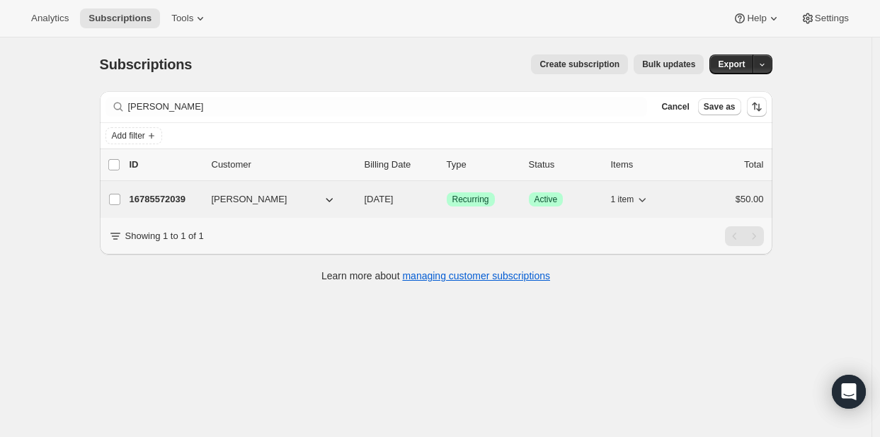
click at [161, 199] on p "16785572039" at bounding box center [165, 199] width 71 height 14
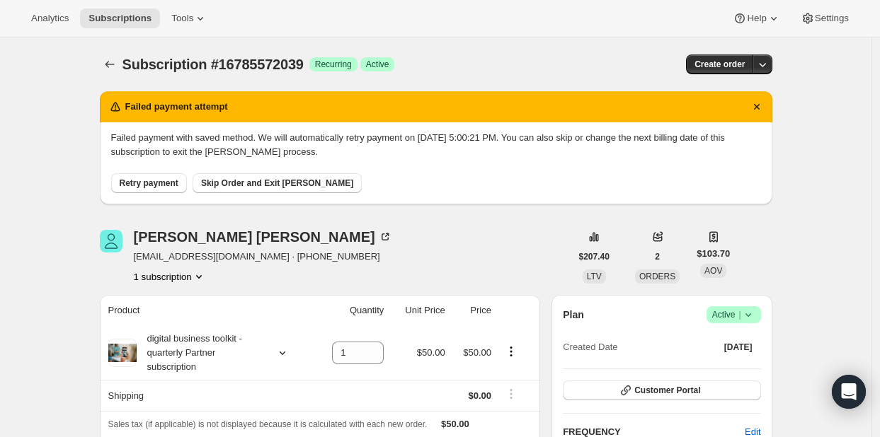
click at [156, 185] on span "Retry payment" at bounding box center [149, 183] width 59 height 11
